Goal: Use online tool/utility: Use online tool/utility

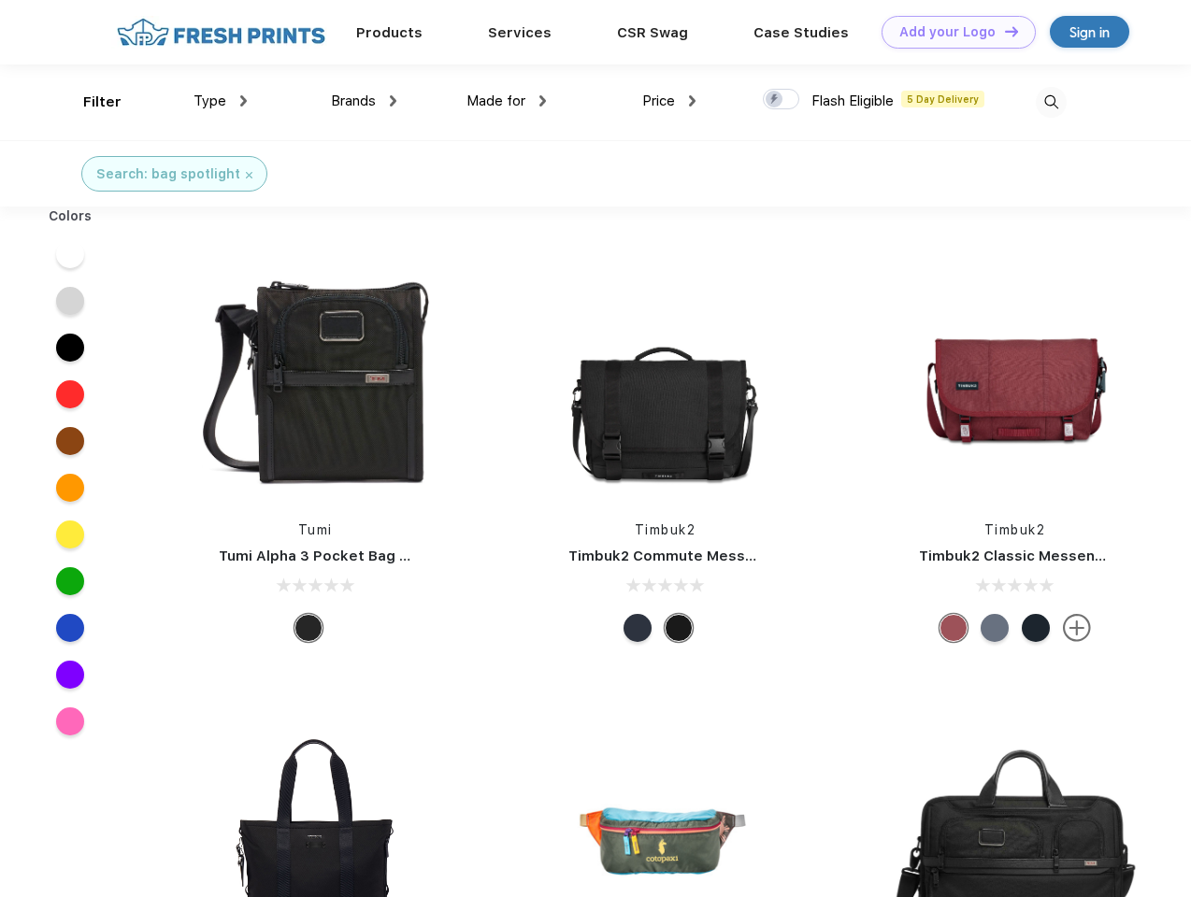
scroll to position [1, 0]
click at [951, 32] on link "Add your Logo Design Tool" at bounding box center [958, 32] width 154 height 33
click at [0, 0] on div "Design Tool" at bounding box center [0, 0] width 0 height 0
click at [1003, 31] on link "Add your Logo Design Tool" at bounding box center [958, 32] width 154 height 33
click at [90, 102] on div "Filter" at bounding box center [102, 102] width 38 height 21
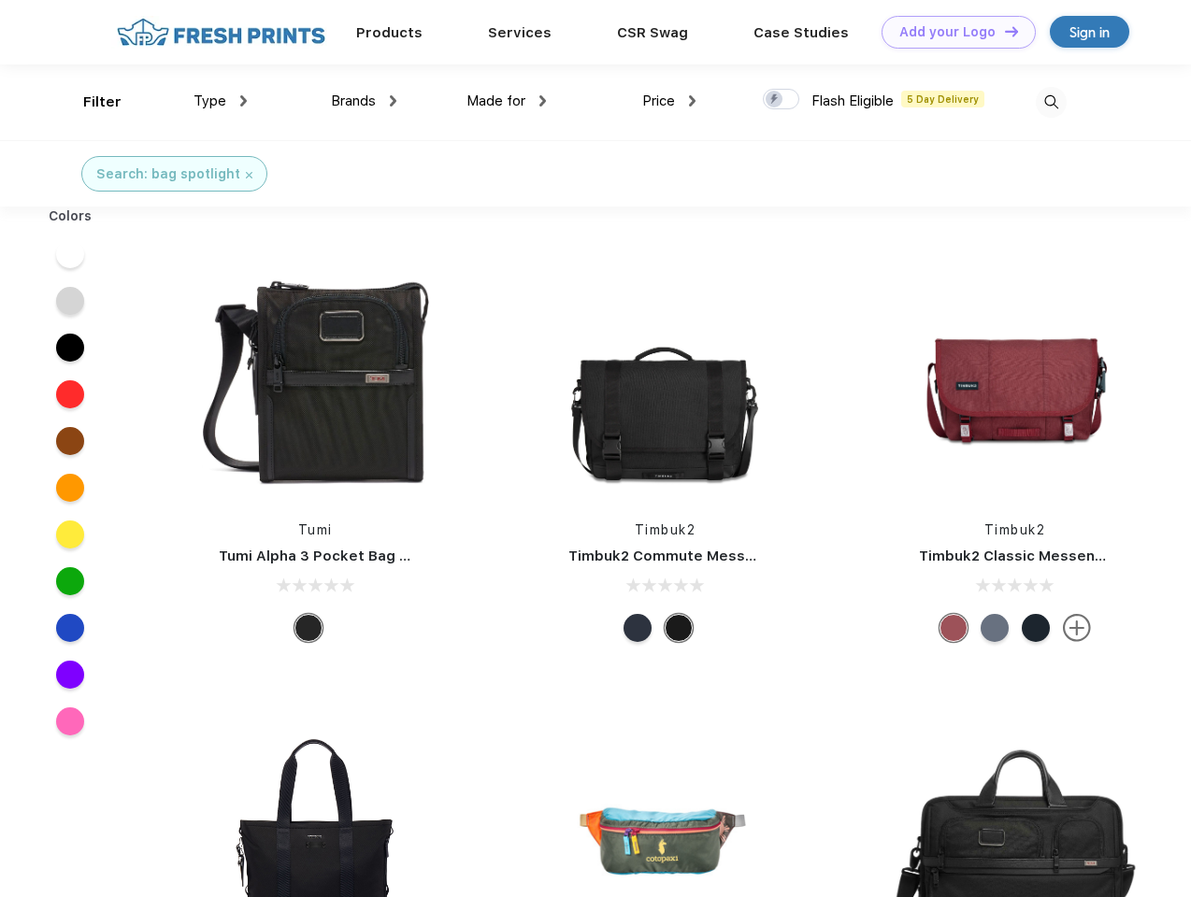
click at [221, 101] on span "Type" at bounding box center [209, 101] width 33 height 17
click at [364, 101] on span "Brands" at bounding box center [353, 101] width 45 height 17
click at [507, 101] on span "Made for" at bounding box center [495, 101] width 59 height 17
click at [669, 101] on span "Price" at bounding box center [658, 101] width 33 height 17
click at [781, 100] on div at bounding box center [781, 99] width 36 height 21
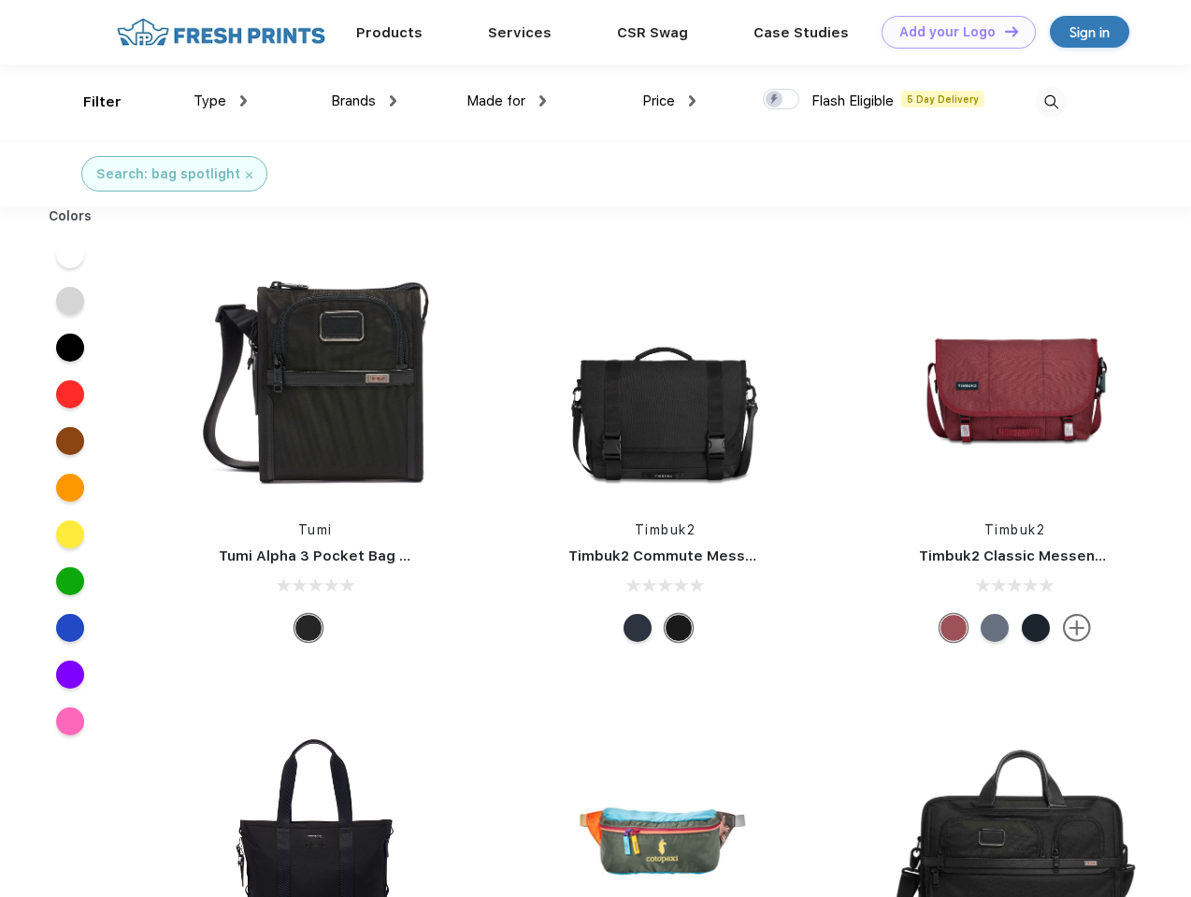
click at [775, 100] on input "checkbox" at bounding box center [769, 94] width 12 height 12
click at [1050, 102] on img at bounding box center [1050, 102] width 31 height 31
